Goal: Navigation & Orientation: Understand site structure

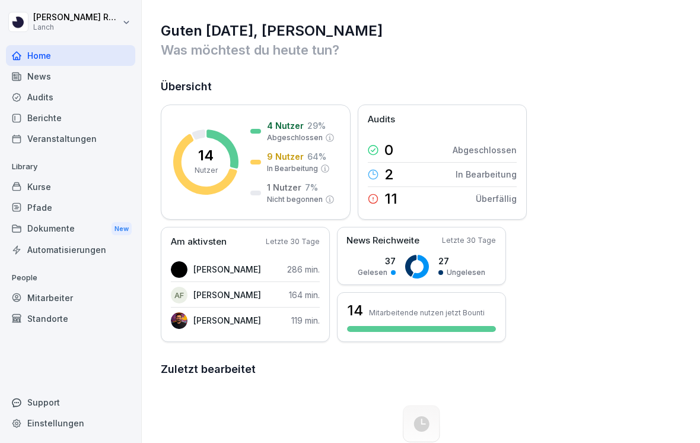
click at [122, 226] on div "New" at bounding box center [122, 229] width 20 height 14
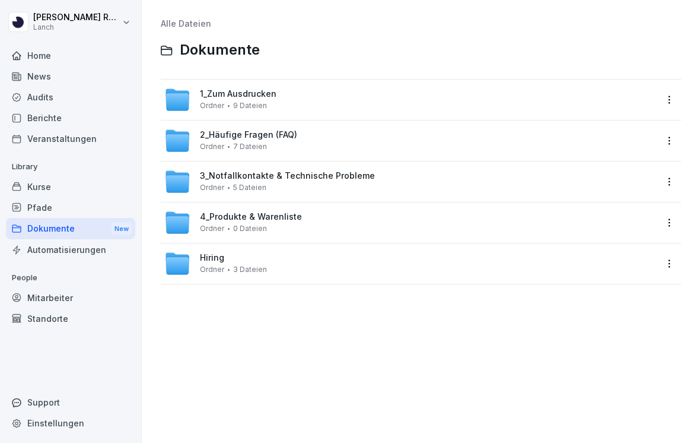
click at [69, 62] on div "Home" at bounding box center [70, 55] width 129 height 21
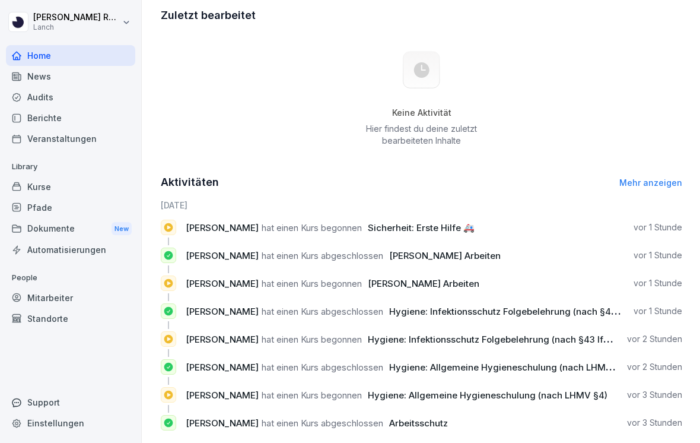
scroll to position [354, 0]
click at [41, 101] on div "Audits" at bounding box center [70, 97] width 129 height 21
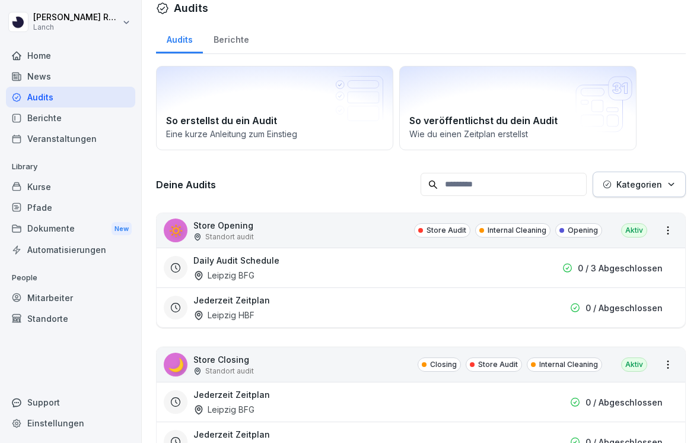
click at [294, 236] on div "🔅 Store Opening Standort audit Store Audit Internal Cleaning Opening Aktiv" at bounding box center [421, 230] width 529 height 34
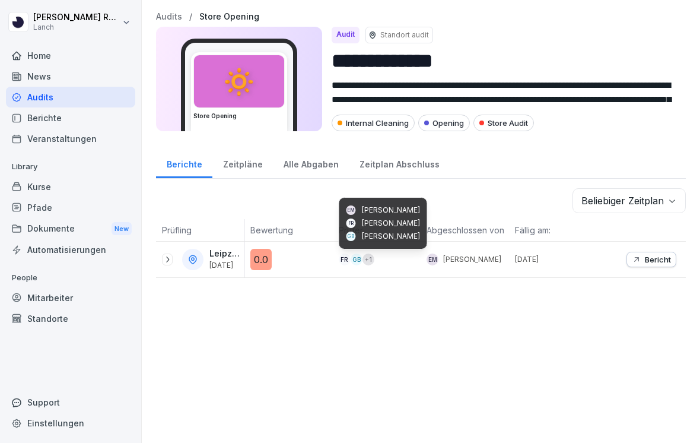
click at [348, 256] on div "FR" at bounding box center [345, 259] width 12 height 12
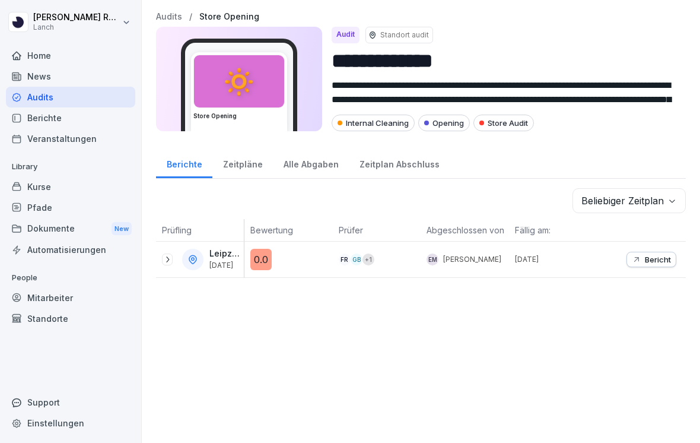
click at [662, 263] on p "Bericht" at bounding box center [658, 259] width 26 height 9
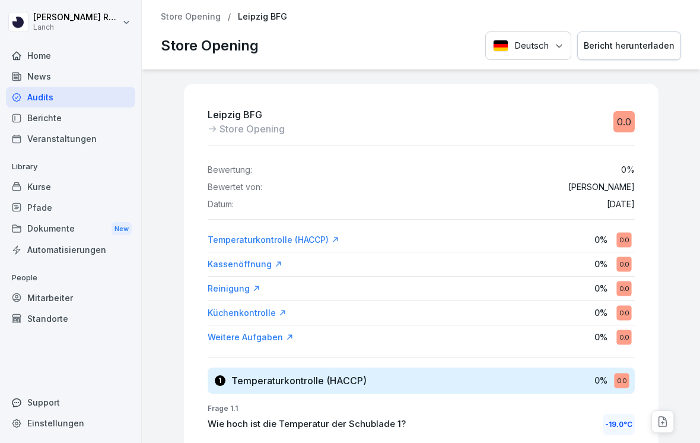
click at [40, 123] on div "Berichte" at bounding box center [70, 117] width 129 height 21
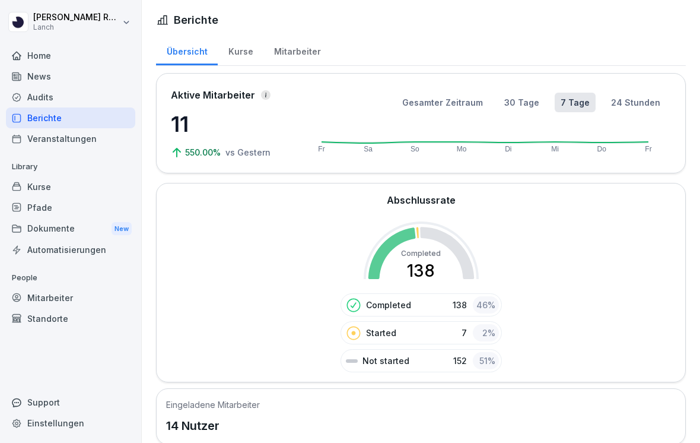
click at [241, 52] on div "Kurse" at bounding box center [241, 50] width 46 height 30
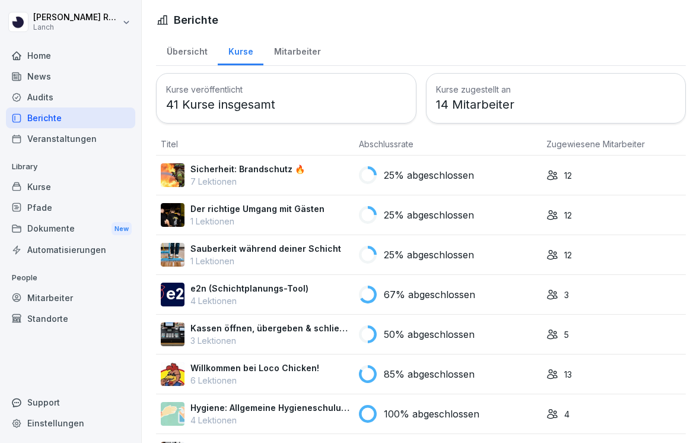
click at [53, 316] on div "Standorte" at bounding box center [70, 318] width 129 height 21
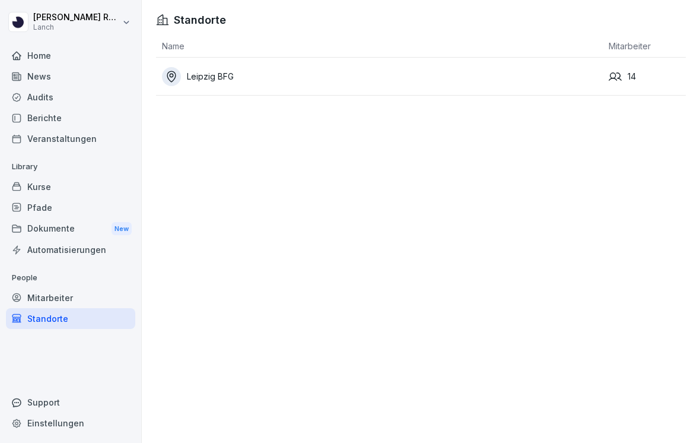
click at [213, 67] on div "Leipzig BFG" at bounding box center [382, 76] width 441 height 19
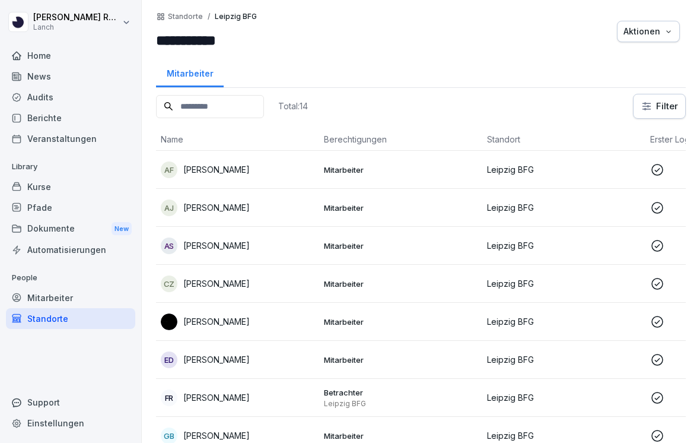
scroll to position [18, 0]
click at [279, 275] on div "CZ [PERSON_NAME]" at bounding box center [238, 283] width 154 height 17
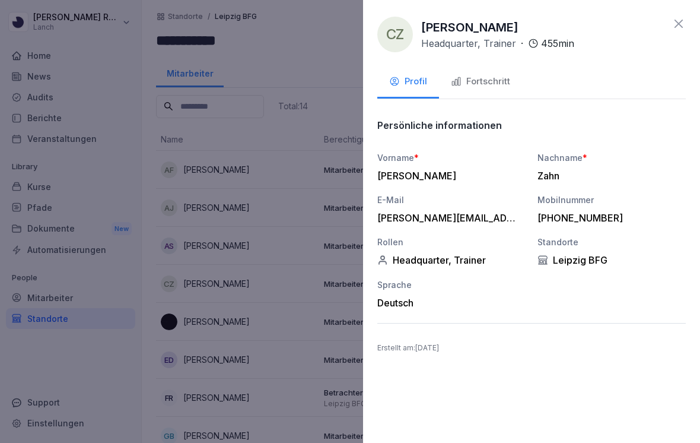
click at [659, 304] on div "Vorname * [PERSON_NAME] Nachname * [PERSON_NAME] E-Mail [PERSON_NAME][EMAIL_ADD…" at bounding box center [531, 229] width 309 height 157
click at [689, 28] on div "CZ [PERSON_NAME], Trainer · 455 min Profil Fortschritt Persönliche informatione…" at bounding box center [531, 221] width 337 height 443
click at [679, 27] on icon at bounding box center [679, 24] width 14 height 14
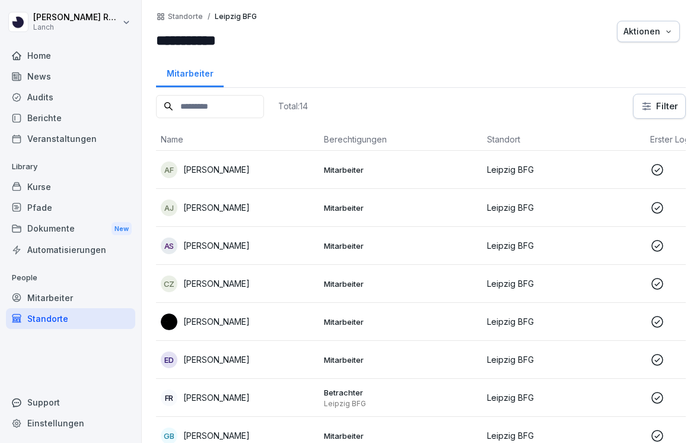
scroll to position [0, 0]
click at [40, 45] on div "Home" at bounding box center [70, 55] width 129 height 21
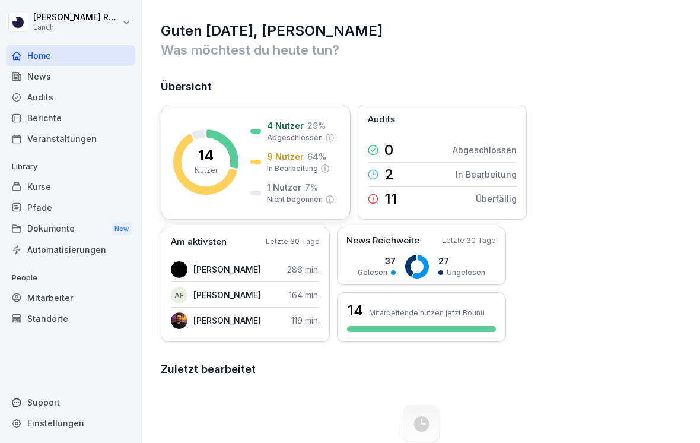
click at [223, 160] on rect at bounding box center [205, 161] width 65 height 65
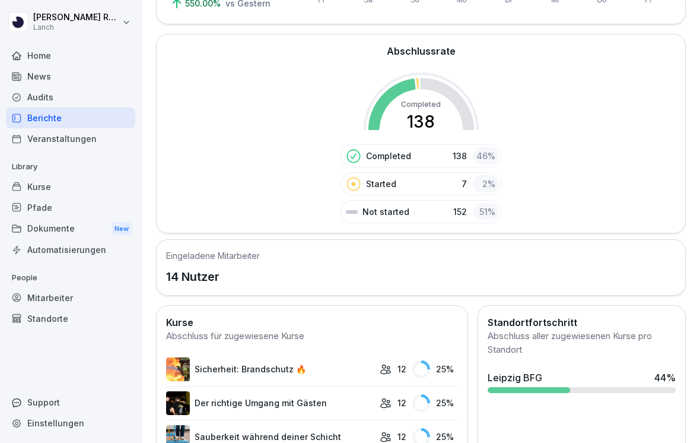
scroll to position [227, 0]
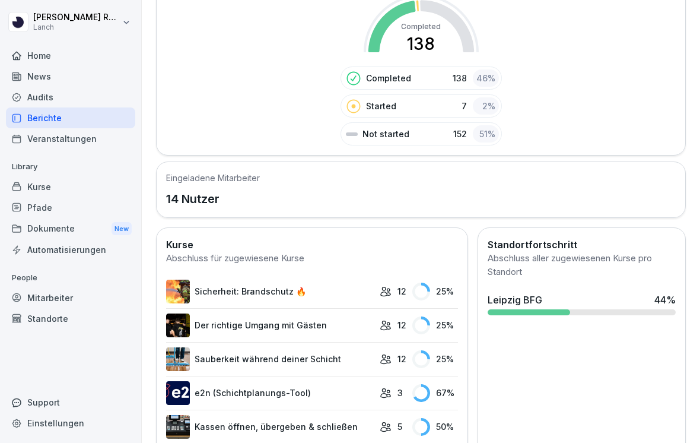
click at [47, 187] on div "Kurse" at bounding box center [70, 186] width 129 height 21
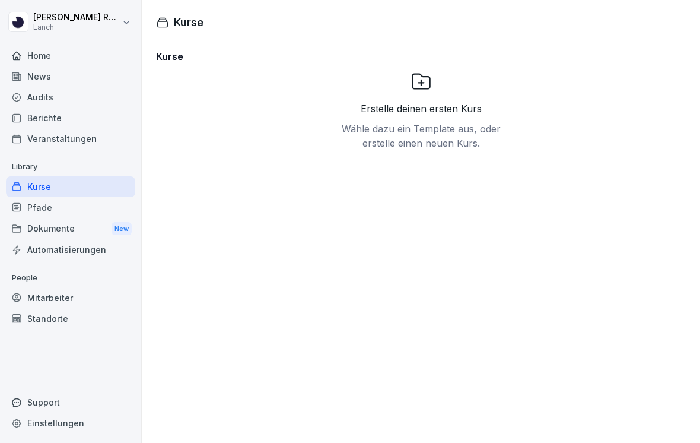
click at [38, 61] on div "Home" at bounding box center [70, 55] width 129 height 21
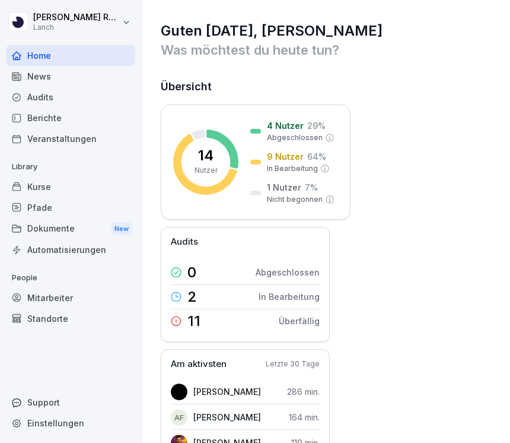
click at [354, 182] on div "14 Nutzer 4 Nutzer 29 % Abgeschlossen 9 Nutzer 64 % In Bearbeitung 1 Nutzer 7 %…" at bounding box center [327, 345] width 332 height 482
click at [72, 178] on div "Kurse" at bounding box center [70, 186] width 129 height 21
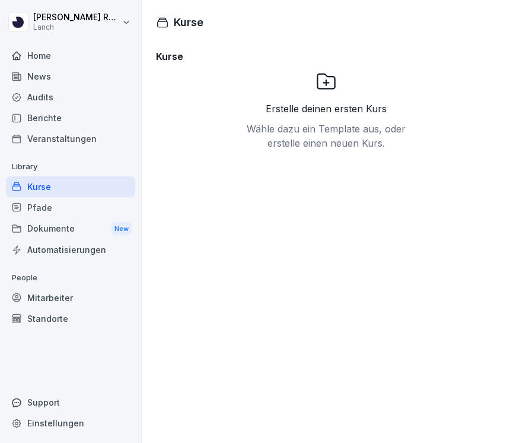
click at [47, 125] on div "Berichte" at bounding box center [70, 117] width 129 height 21
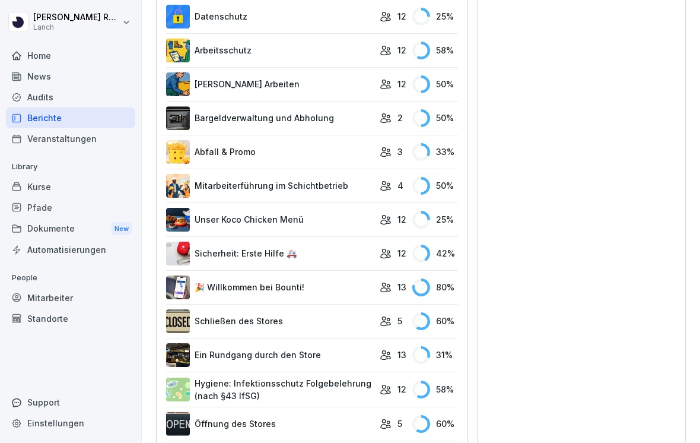
scroll to position [1279, 0]
